Goal: Task Accomplishment & Management: Complete application form

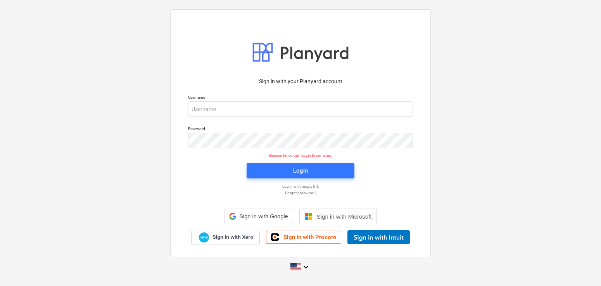
scroll to position [6, 0]
